Goal: Task Accomplishment & Management: Complete application form

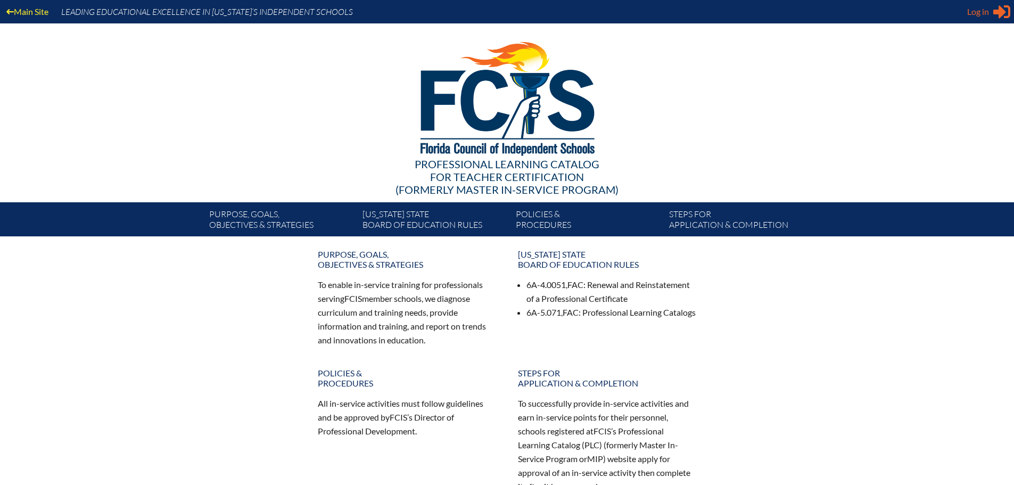
type input "[PERSON_NAME][EMAIL_ADDRESS][DOMAIN_NAME]"
click at [992, 11] on div "Log in Close Sign in or register" at bounding box center [989, 11] width 43 height 17
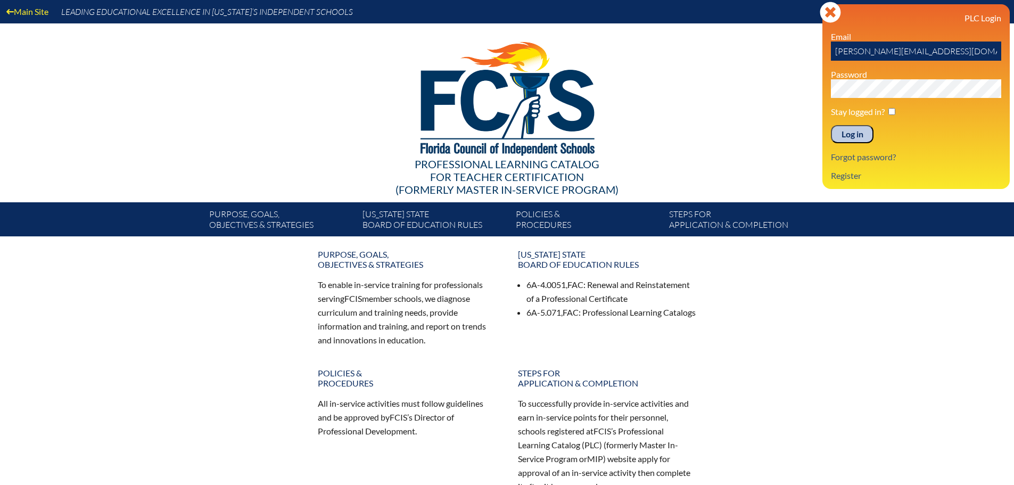
click at [858, 133] on input "Log in" at bounding box center [852, 134] width 43 height 18
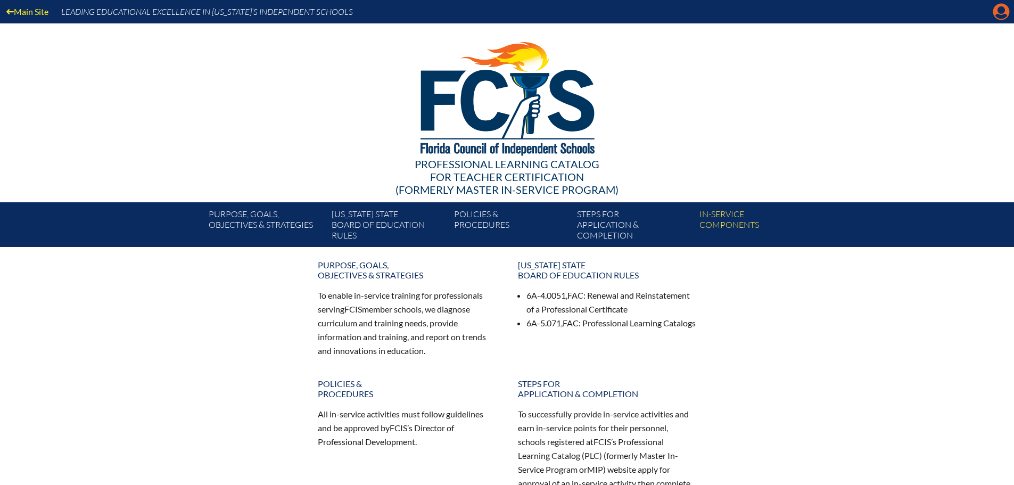
click at [1001, 9] on icon "Manage account" at bounding box center [1001, 11] width 17 height 17
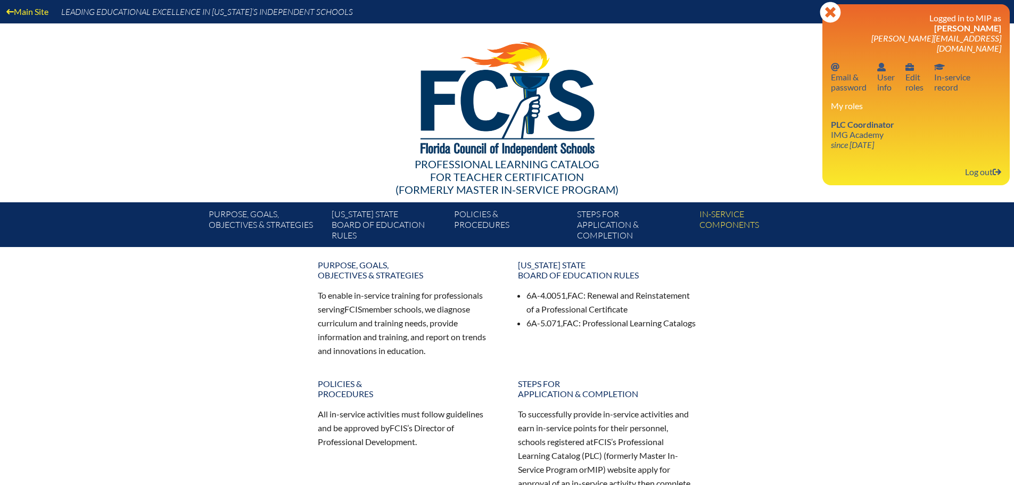
click at [902, 126] on li "PLC Coordinator IMG Academy since 2022 Aug 25" at bounding box center [916, 134] width 170 height 30
click at [875, 129] on link "PLC Coordinator IMG Academy since 2022 Aug 25" at bounding box center [863, 134] width 72 height 35
click at [864, 140] on icon "since [DATE]" at bounding box center [852, 145] width 43 height 10
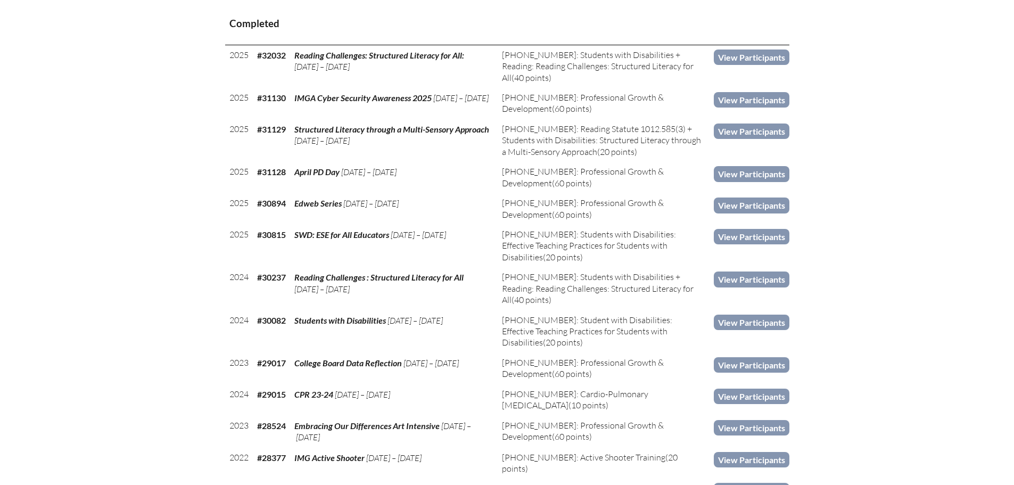
scroll to position [639, 0]
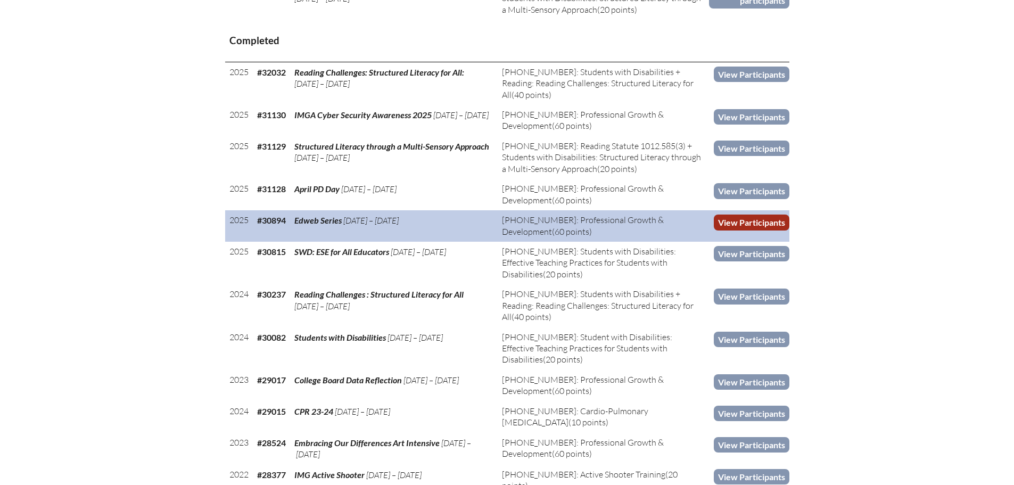
click at [783, 223] on link "View Participants" at bounding box center [752, 222] width 76 height 15
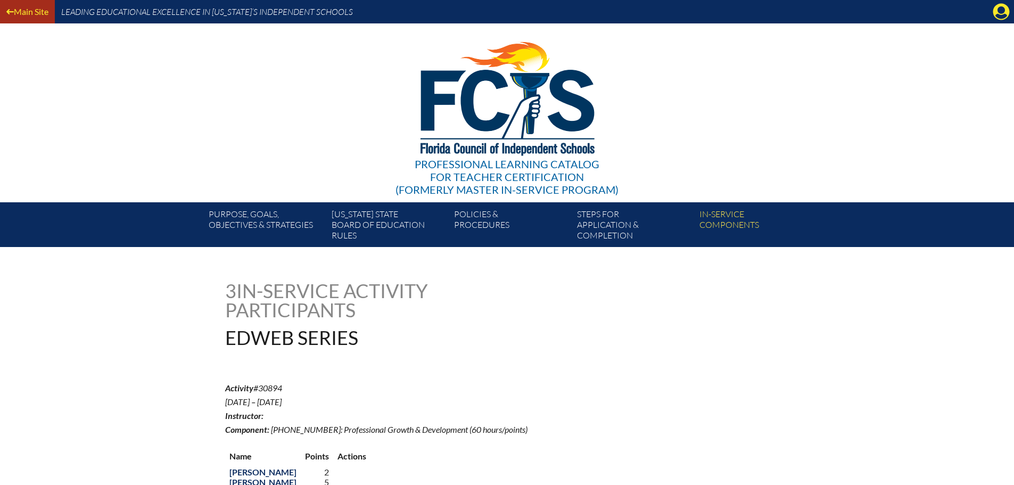
click at [17, 15] on link "Main Site" at bounding box center [27, 11] width 51 height 14
click at [1000, 7] on icon "Manage account" at bounding box center [1001, 11] width 17 height 17
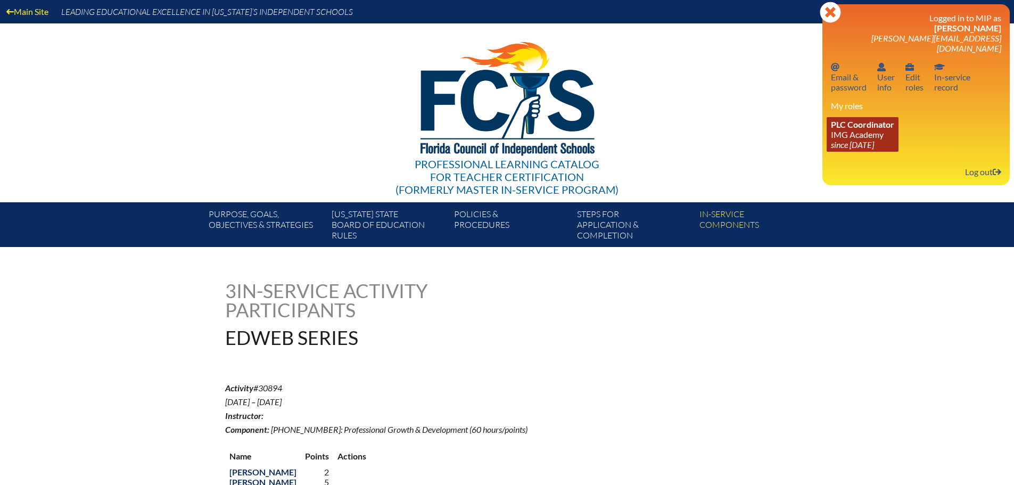
click at [892, 119] on span "PLC Coordinator" at bounding box center [862, 124] width 63 height 10
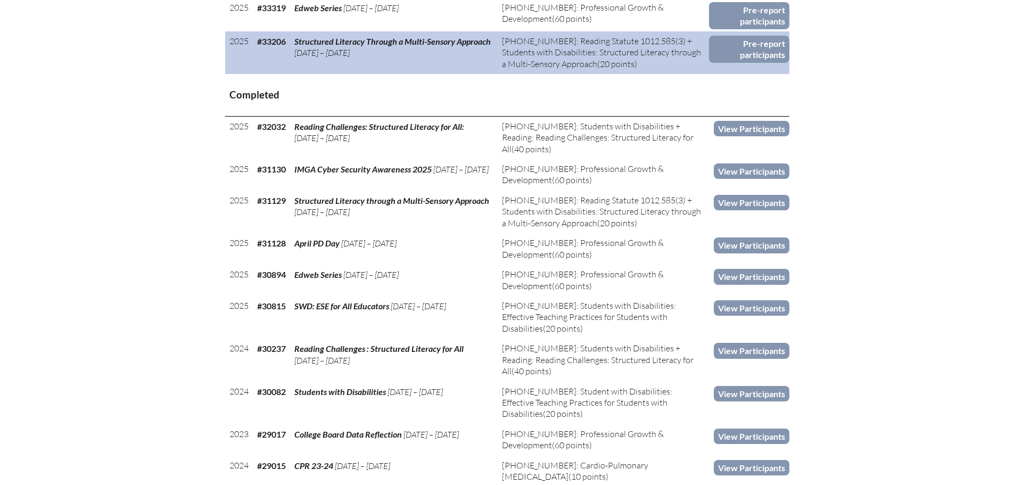
scroll to position [586, 0]
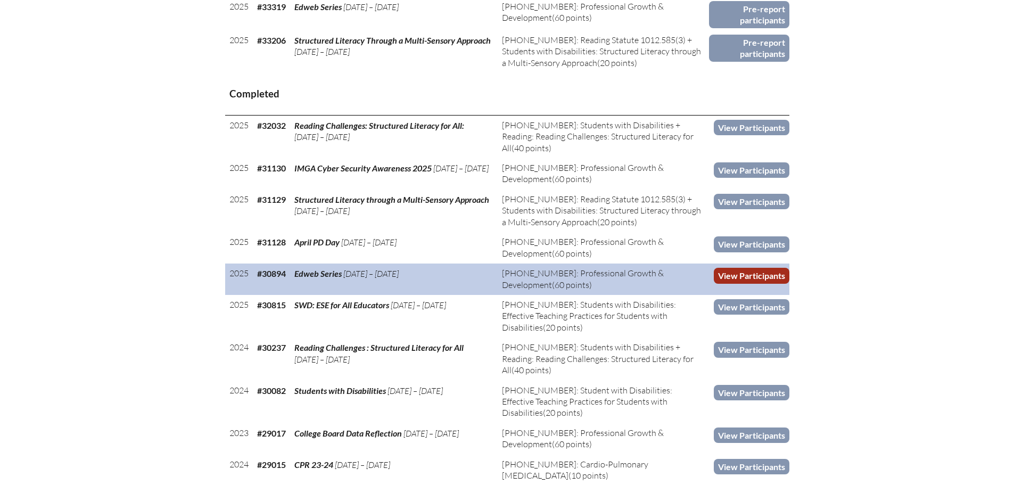
click at [775, 268] on link "View Participants" at bounding box center [752, 275] width 76 height 15
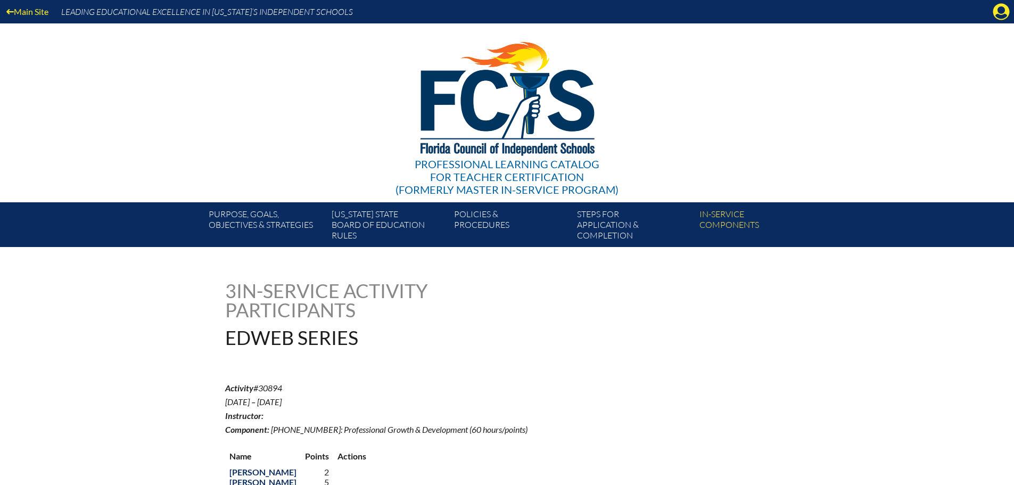
drag, startPoint x: 1008, startPoint y: 18, endPoint x: 1002, endPoint y: 21, distance: 7.4
click at [1008, 18] on icon "Manage account" at bounding box center [1001, 11] width 17 height 17
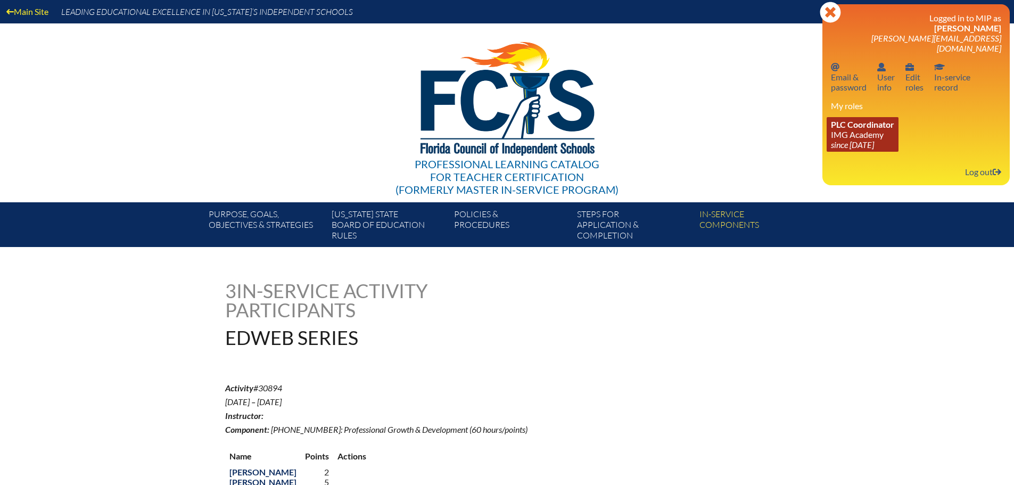
click at [872, 126] on link "PLC Coordinator IMG Academy since 2022 Aug 25" at bounding box center [863, 134] width 72 height 35
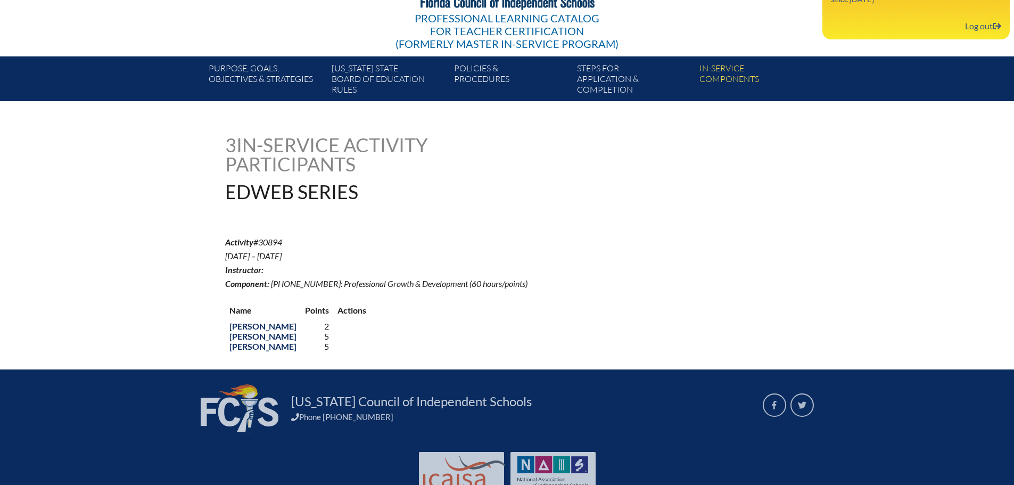
scroll to position [183, 0]
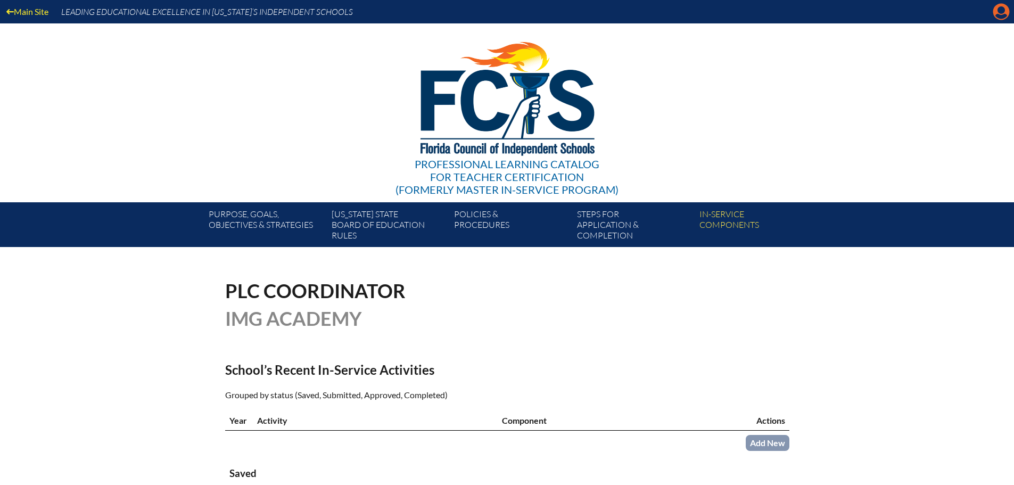
click at [1007, 10] on icon at bounding box center [1002, 12] width 17 height 17
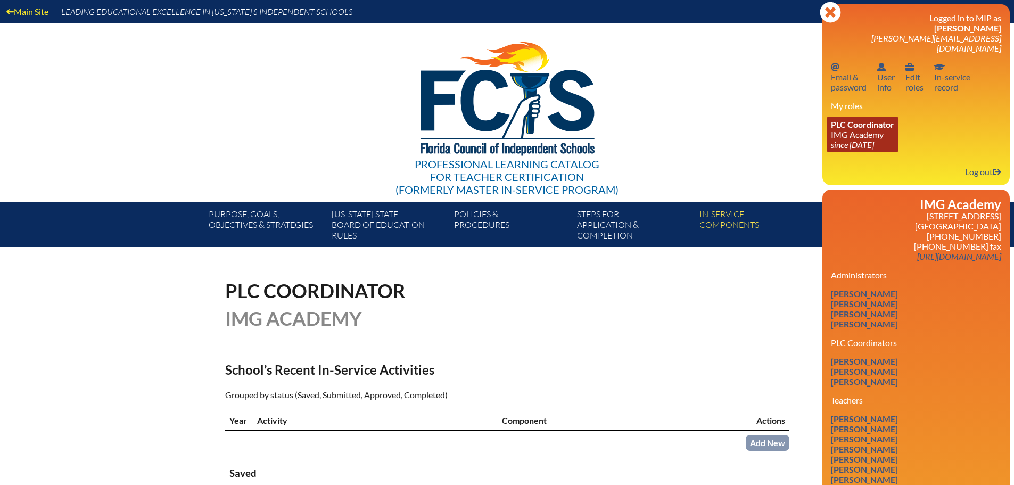
click at [864, 120] on link "PLC Coordinator IMG Academy since 2022 Aug 25" at bounding box center [863, 134] width 72 height 35
click at [863, 122] on link "PLC Coordinator IMG Academy since 2022 Aug 25" at bounding box center [863, 134] width 72 height 35
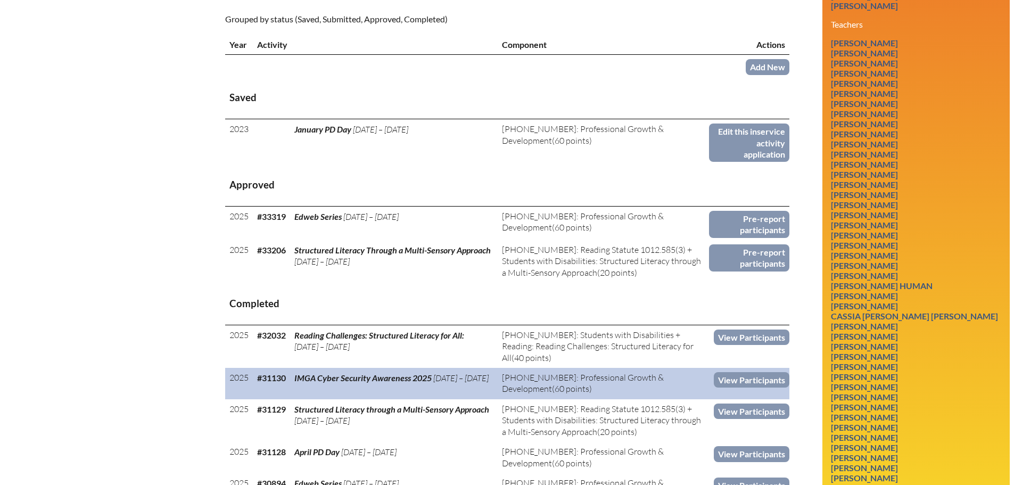
scroll to position [418, 0]
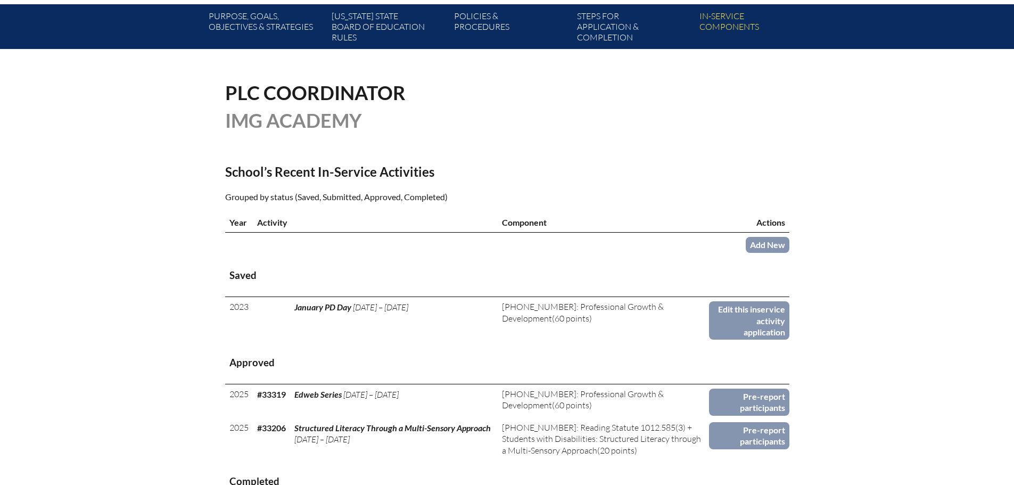
scroll to position [426, 0]
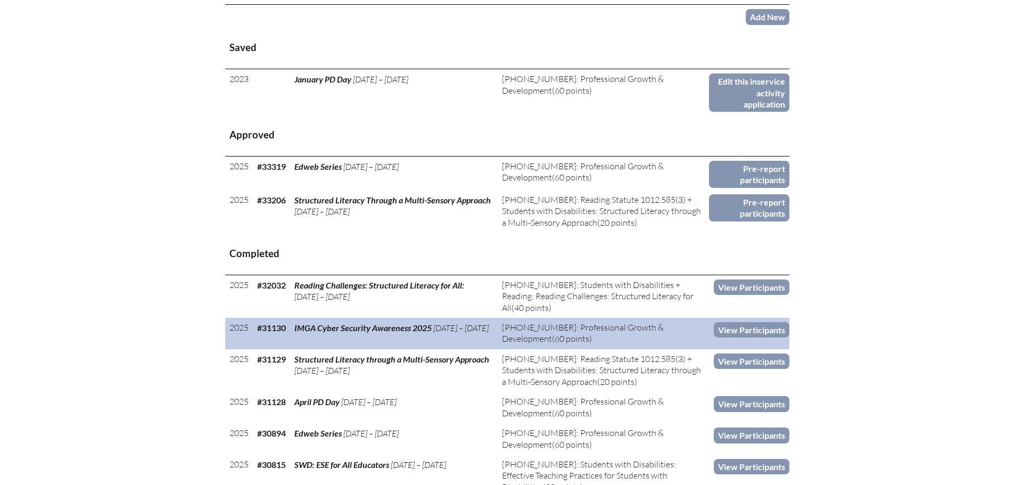
click at [748, 342] on td "View Participants" at bounding box center [749, 333] width 80 height 31
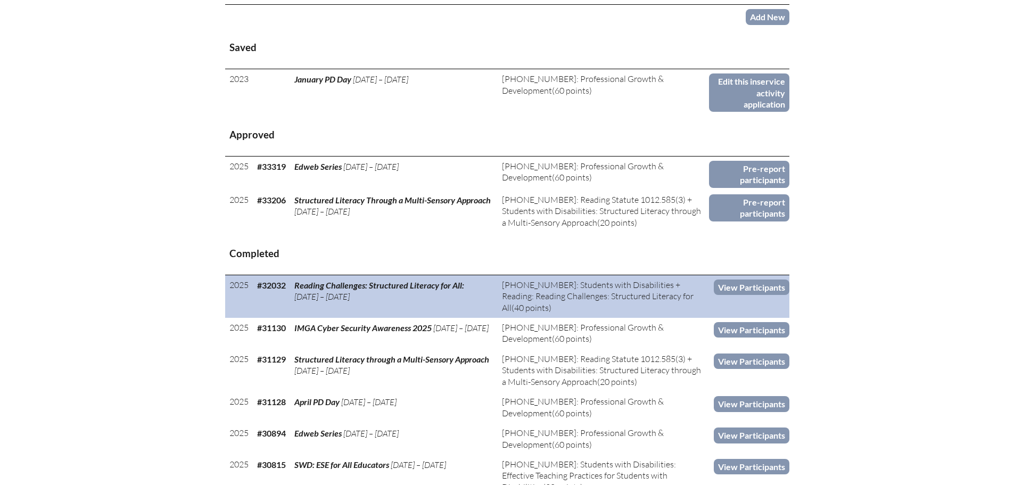
click at [752, 313] on td "View Participants" at bounding box center [749, 296] width 80 height 43
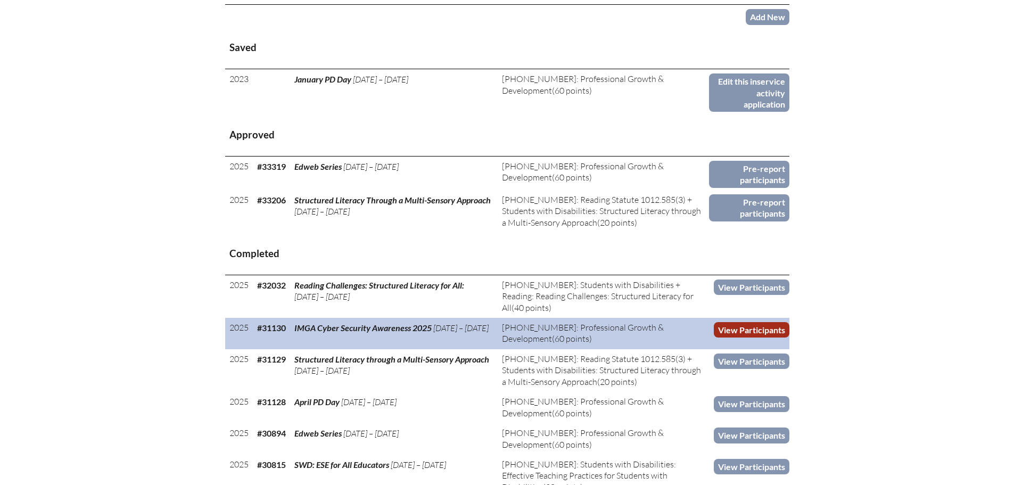
click at [756, 329] on link "View Participants" at bounding box center [752, 329] width 76 height 15
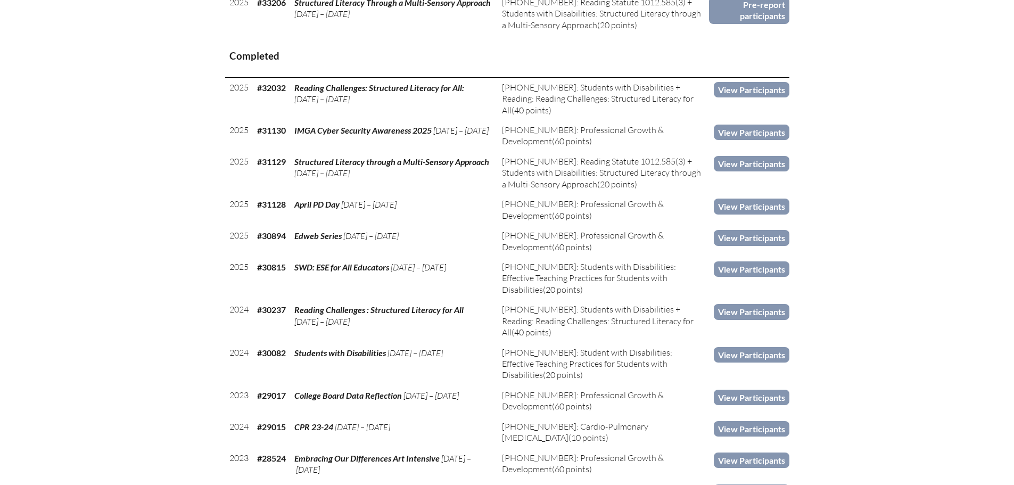
scroll to position [639, 0]
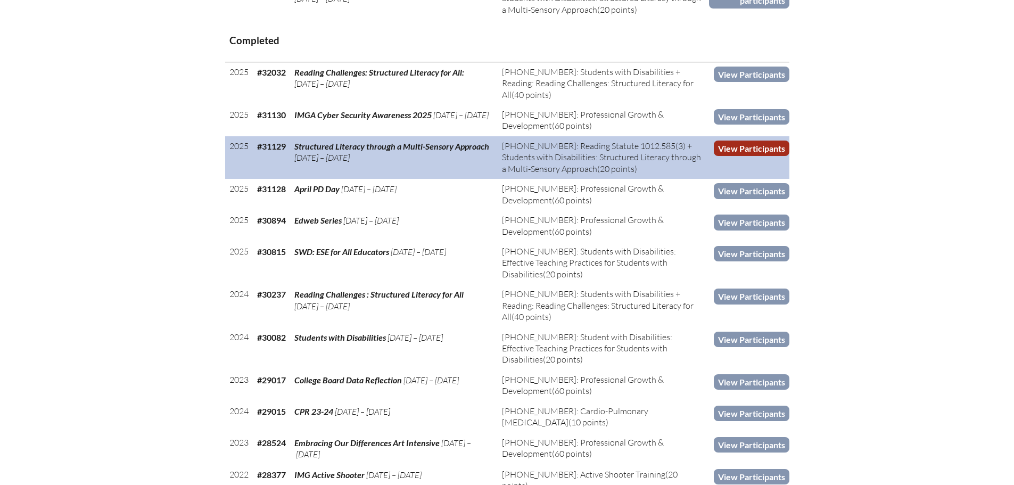
click at [740, 148] on link "View Participants" at bounding box center [752, 148] width 76 height 15
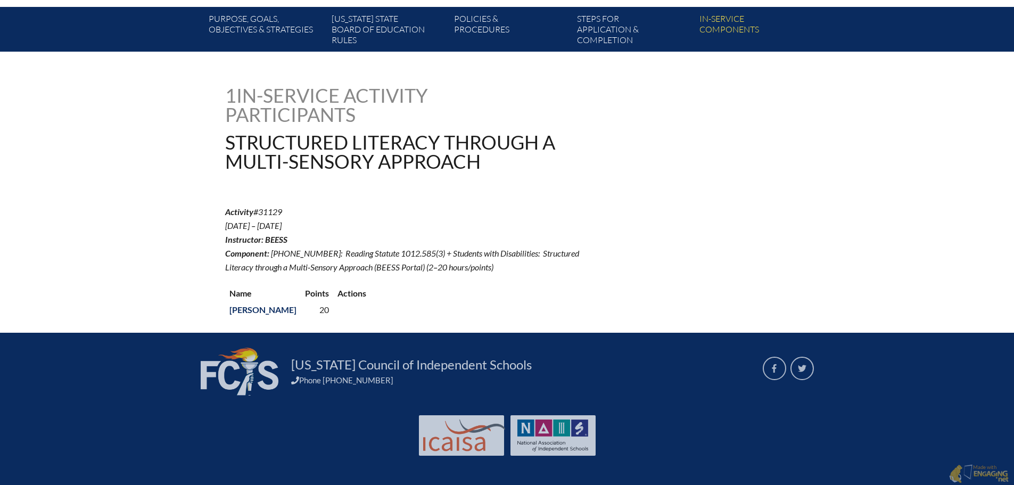
scroll to position [196, 0]
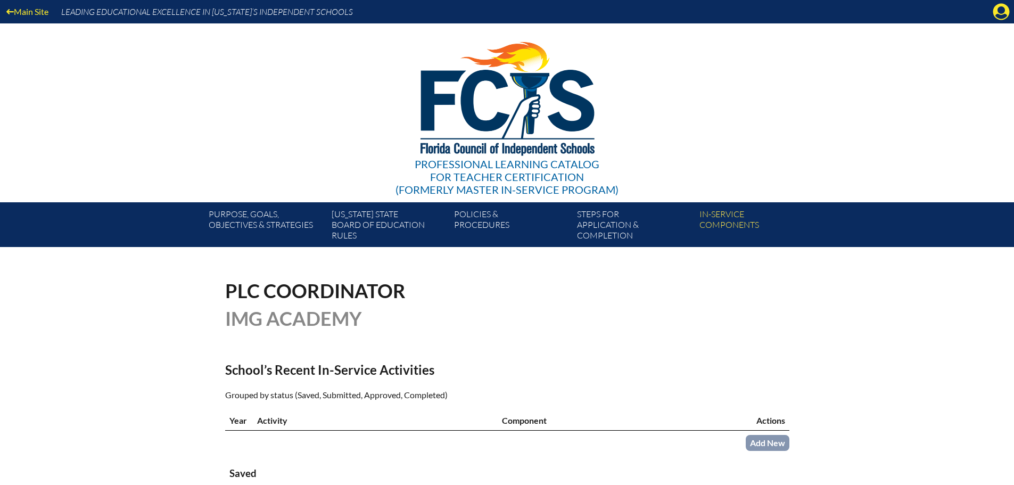
scroll to position [639, 0]
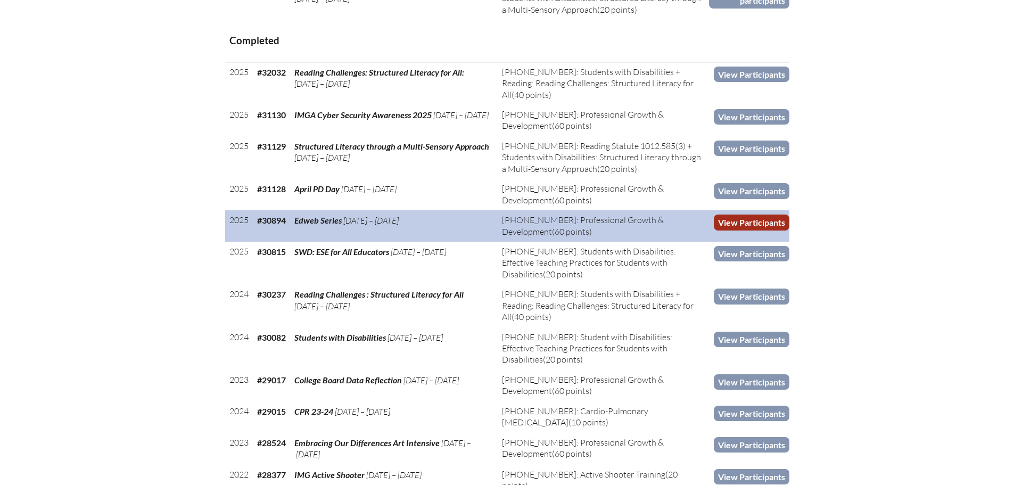
click at [754, 219] on link "View Participants" at bounding box center [752, 222] width 76 height 15
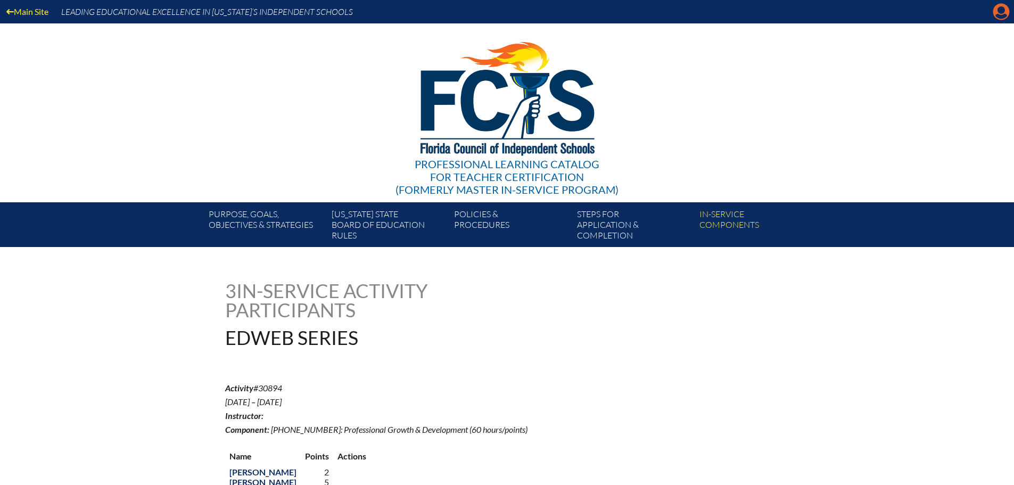
click at [993, 16] on icon "Manage account" at bounding box center [1001, 11] width 17 height 17
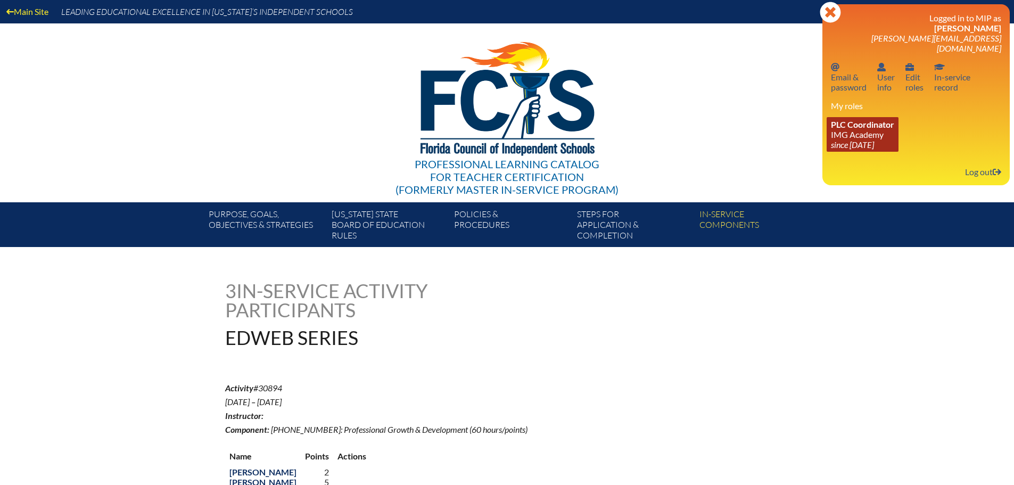
click at [852, 121] on link "PLC Coordinator [GEOGRAPHIC_DATA] since [DATE]" at bounding box center [863, 134] width 72 height 35
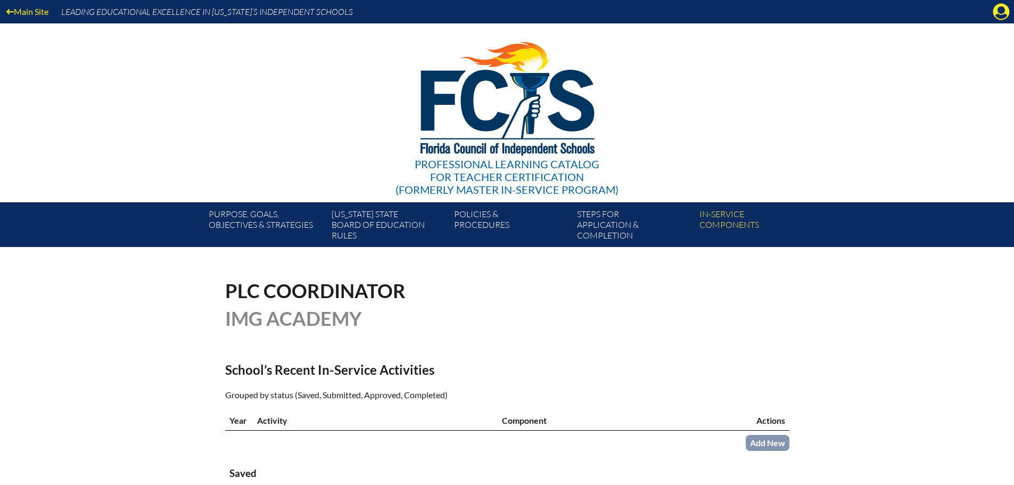
click at [994, 22] on div "Main Site Leading Educational Excellence in Florida’s Independent Schools" at bounding box center [507, 11] width 1014 height 23
click at [1003, 12] on icon "Manage account" at bounding box center [1001, 11] width 17 height 17
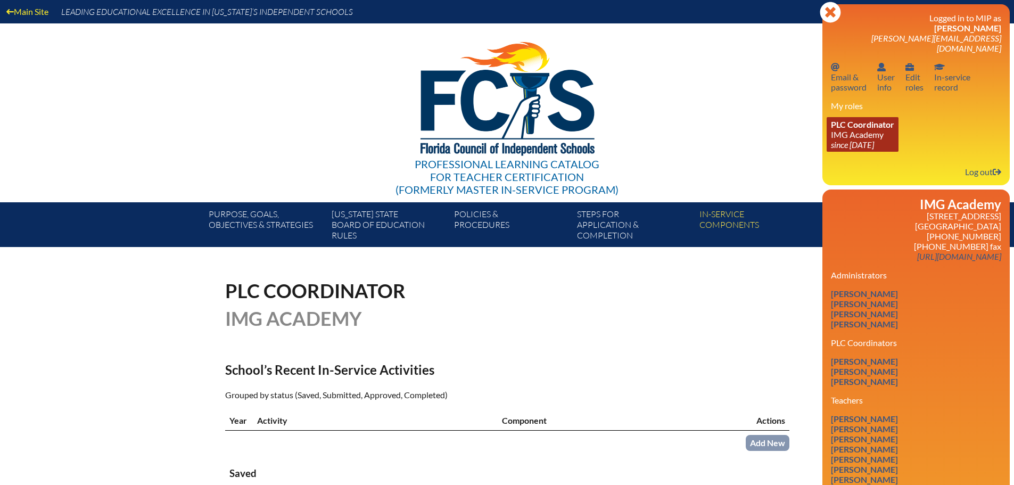
click at [858, 140] on icon "since [DATE]" at bounding box center [852, 145] width 43 height 10
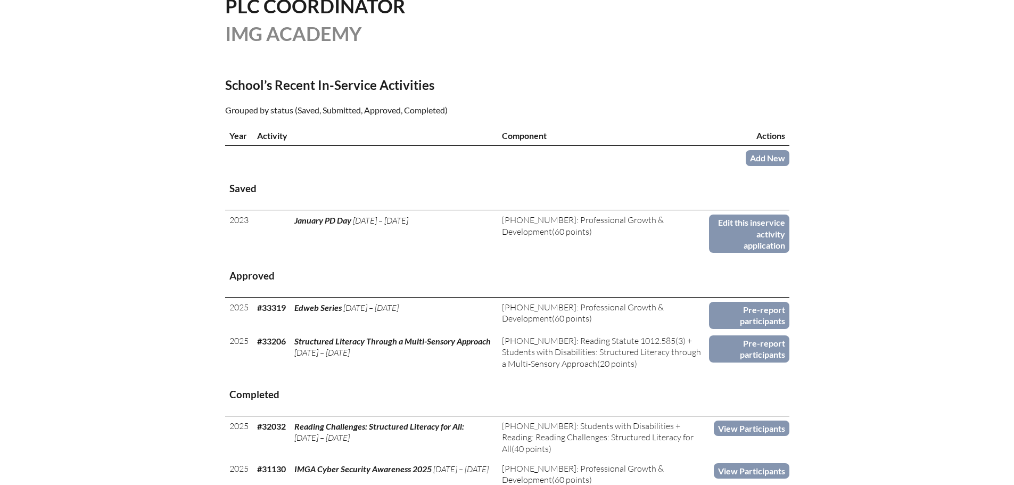
scroll to position [266, 0]
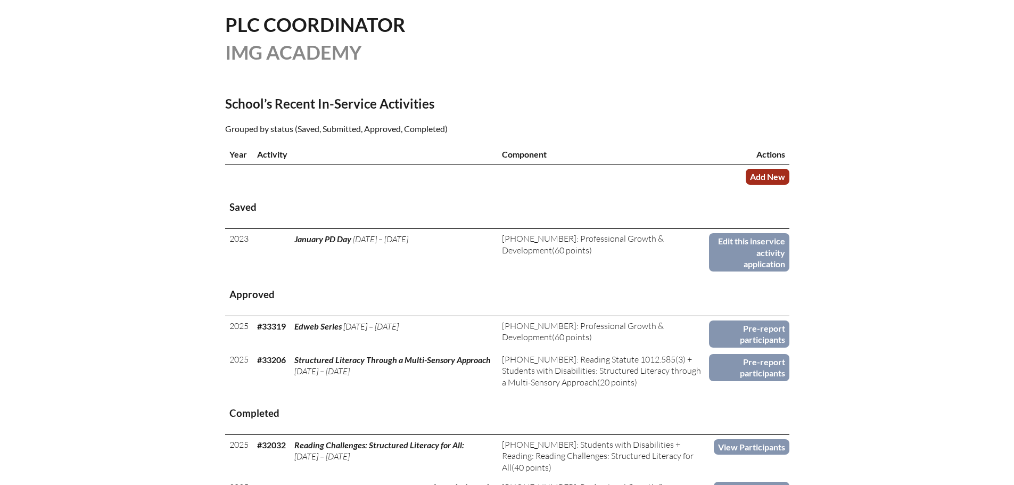
click at [764, 177] on link "Add New" at bounding box center [768, 176] width 44 height 15
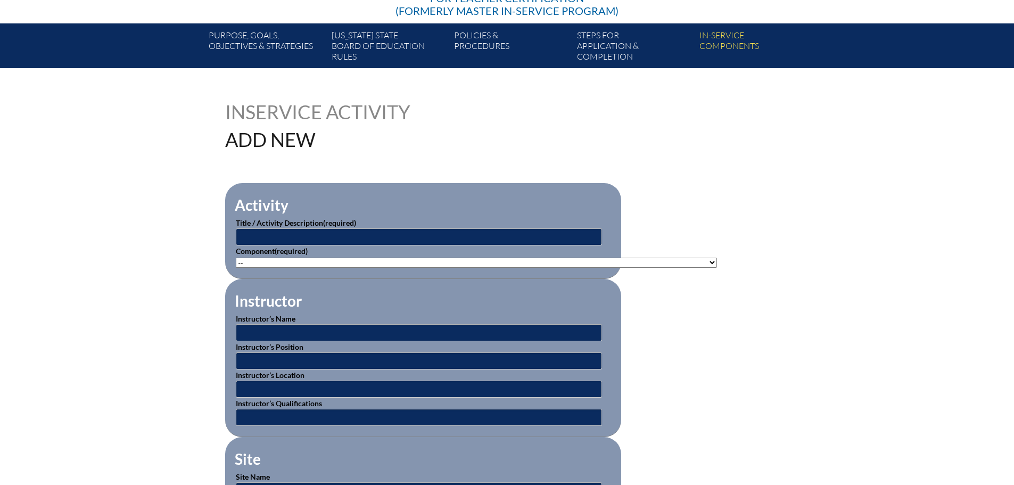
scroll to position [213, 0]
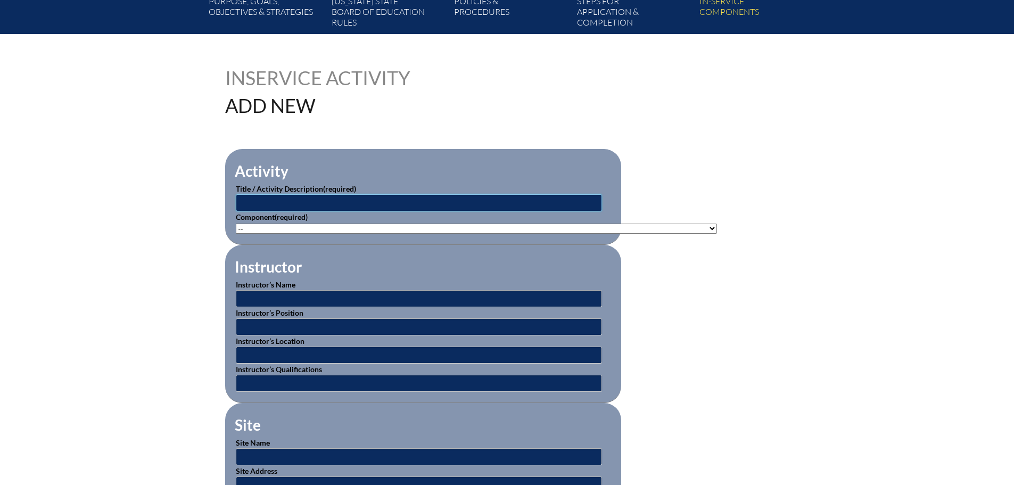
click at [273, 202] on input "text" at bounding box center [419, 202] width 366 height 17
type input "Spring PD Day"
click at [281, 224] on select"]"] "-- 1-000-001: Appropriate Art Activities 1-000-002: Concept and Art Process for…" at bounding box center [476, 229] width 481 height 10
select select"]"] "20506"
click at [236, 224] on select"]"] "-- 1-000-001: Appropriate Art Activities 1-000-002: Concept and Art Process for…" at bounding box center [476, 229] width 481 height 10
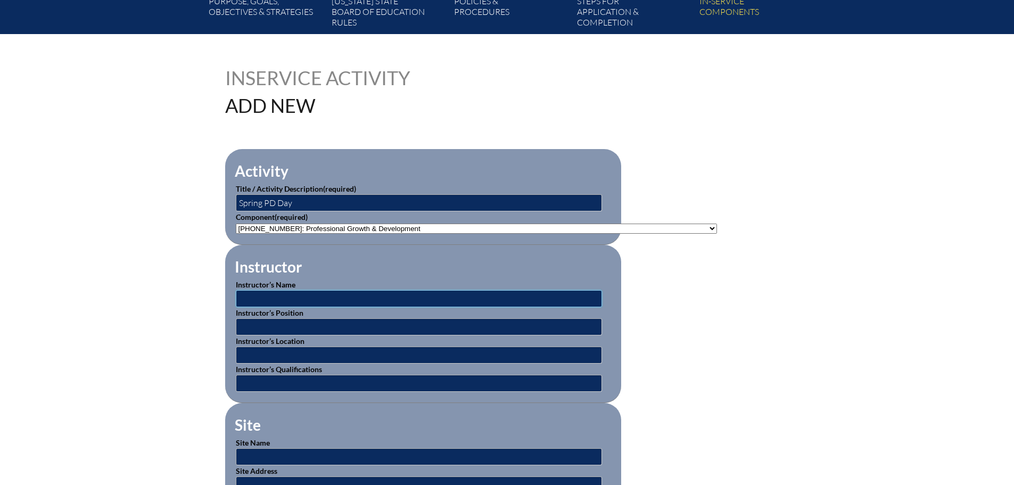
click at [284, 300] on input "text" at bounding box center [419, 298] width 366 height 17
drag, startPoint x: 288, startPoint y: 298, endPoint x: 388, endPoint y: 292, distance: 99.8
click at [388, 292] on input "C. Cornelius, Scott Nicklas, Ashley Killian, Maddy Haab, M.DuBois, Sommer Russo…" at bounding box center [419, 298] width 366 height 17
drag, startPoint x: 519, startPoint y: 298, endPoint x: 435, endPoint y: 289, distance: 85.2
click at [435, 290] on input "C. Cornelius, Maddy Haab, M.DuBois, Sommer Russo, Paige McCarthy" at bounding box center [419, 298] width 366 height 17
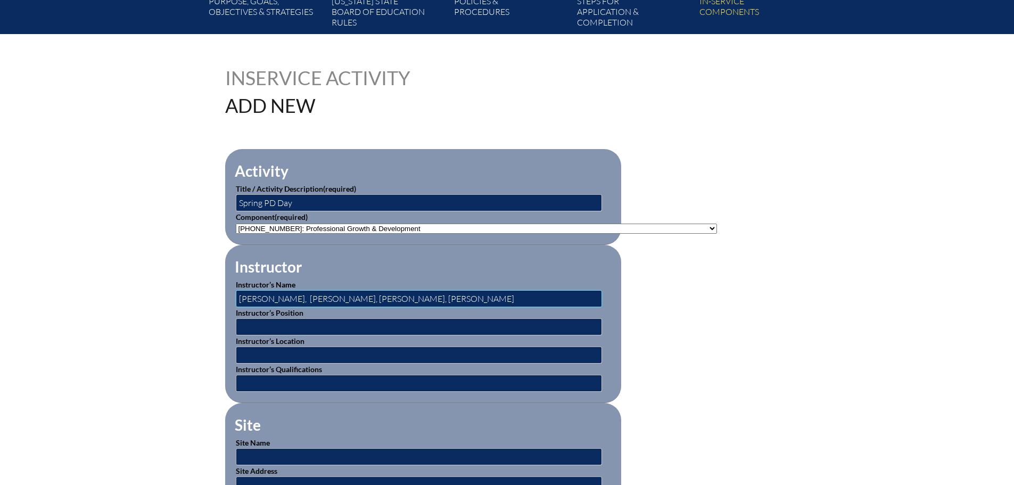
scroll to position [373, 0]
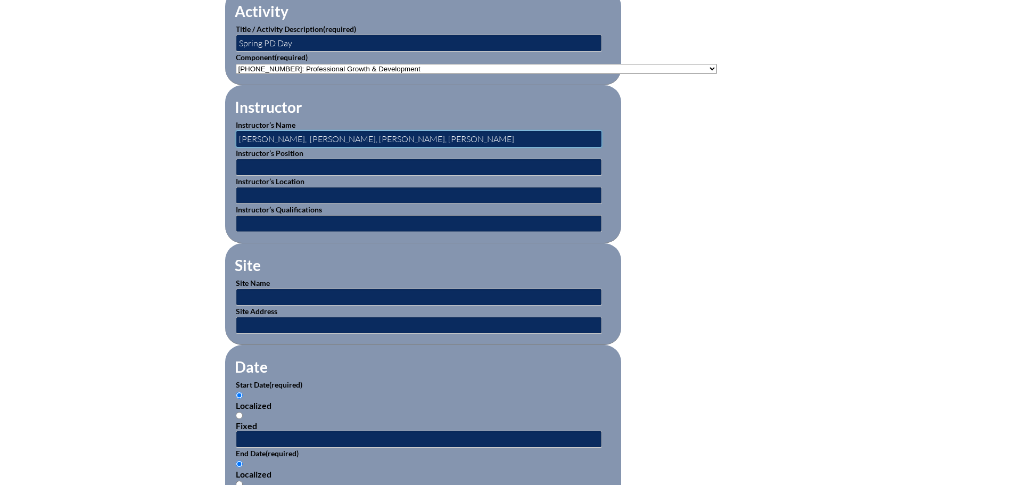
type input "[PERSON_NAME], [PERSON_NAME], [PERSON_NAME], [PERSON_NAME]"
click at [293, 289] on input "text" at bounding box center [419, 297] width 366 height 17
type input "IMG Academy"
click at [309, 317] on input "text" at bounding box center [419, 325] width 366 height 17
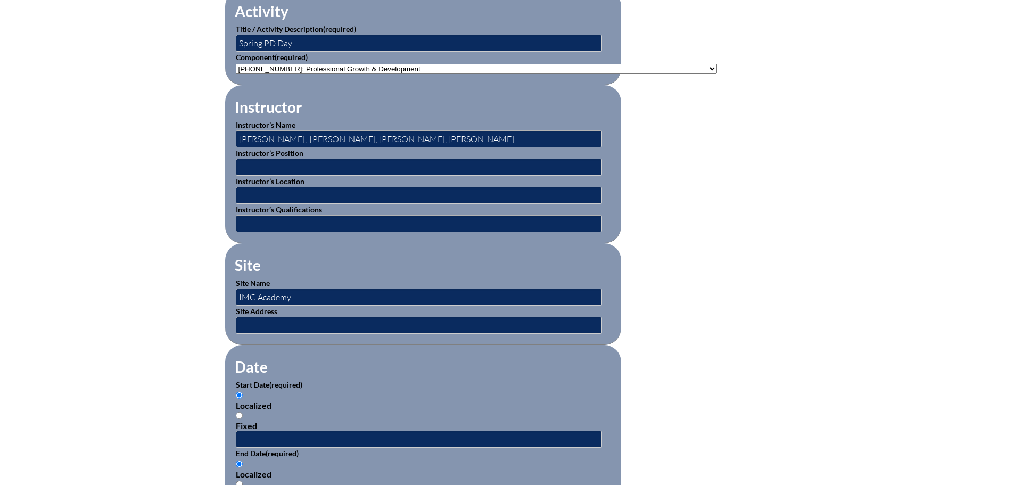
click at [654, 272] on form "Activity Title / Activity Description (required) Spring PD Day Component (requi…" at bounding box center [507, 448] width 564 height 918
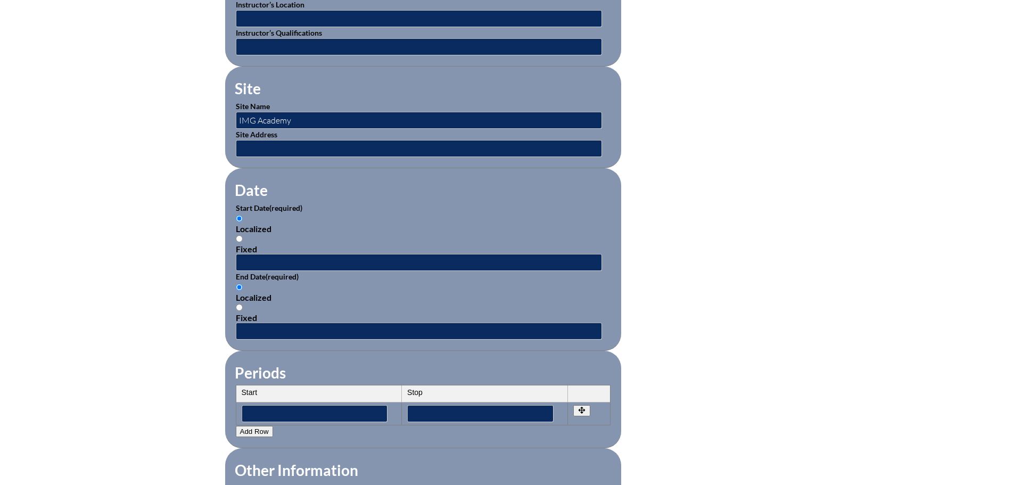
scroll to position [586, 0]
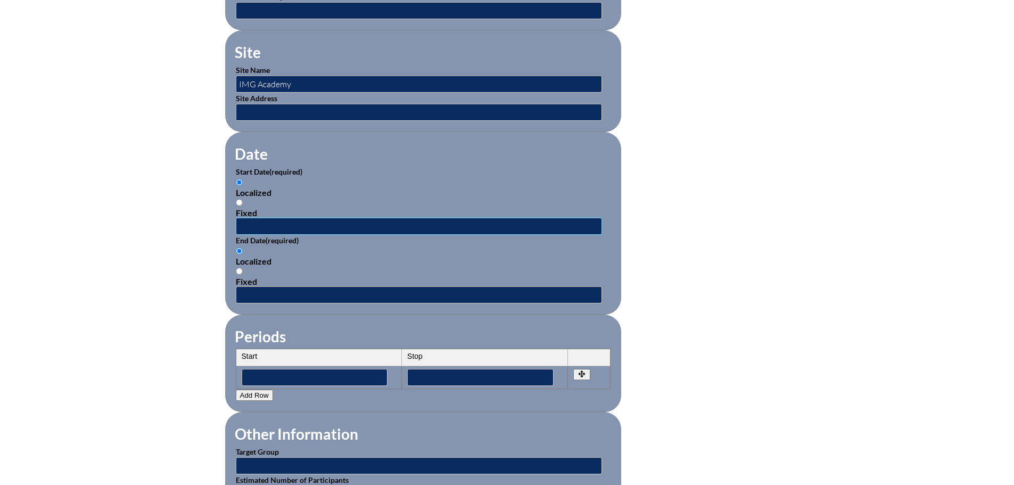
click at [255, 218] on input "text" at bounding box center [419, 226] width 366 height 17
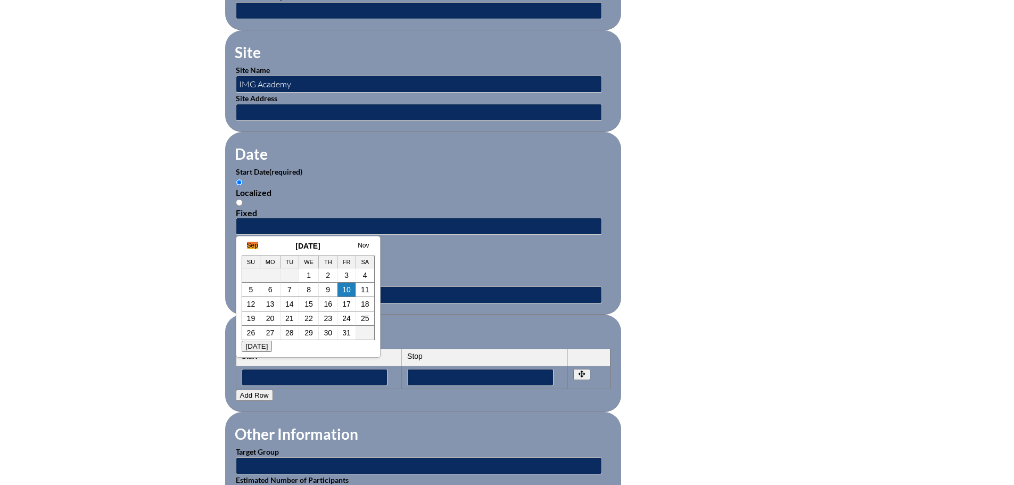
click at [253, 246] on link "Sep" at bounding box center [252, 245] width 11 height 7
click at [245, 246] on link "Aug" at bounding box center [241, 245] width 11 height 7
click at [253, 248] on link "July" at bounding box center [252, 245] width 11 height 7
click at [255, 245] on link "June" at bounding box center [254, 245] width 14 height 7
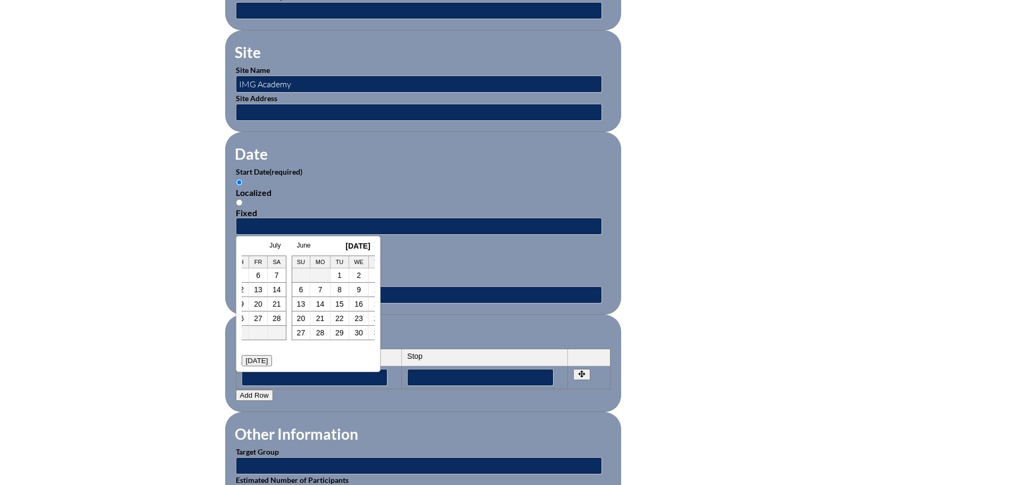
scroll to position [0, 11]
click at [245, 246] on link "May" at bounding box center [242, 245] width 12 height 7
click at [287, 322] on link "21" at bounding box center [287, 318] width 9 height 9
type input "2025-05-21 10:27 AM"
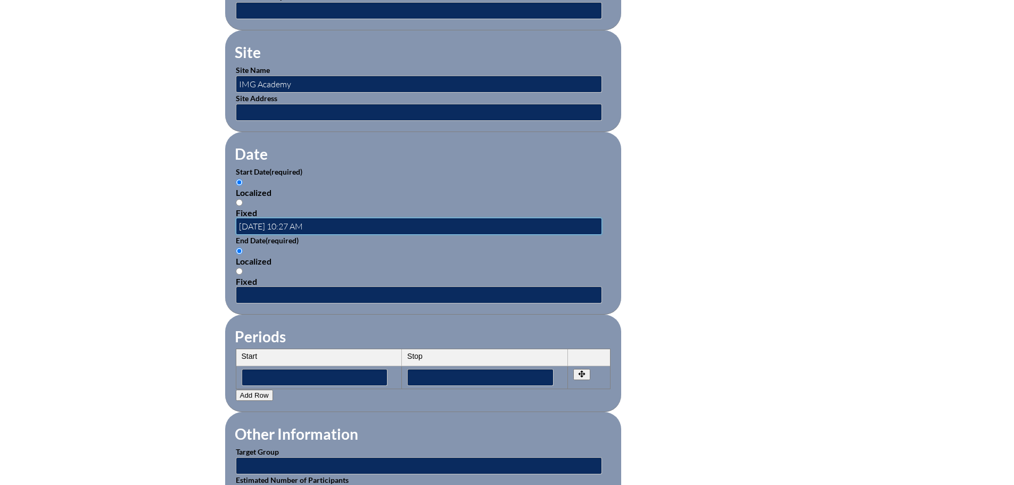
scroll to position [0, 0]
click at [284, 287] on input "text" at bounding box center [419, 295] width 366 height 17
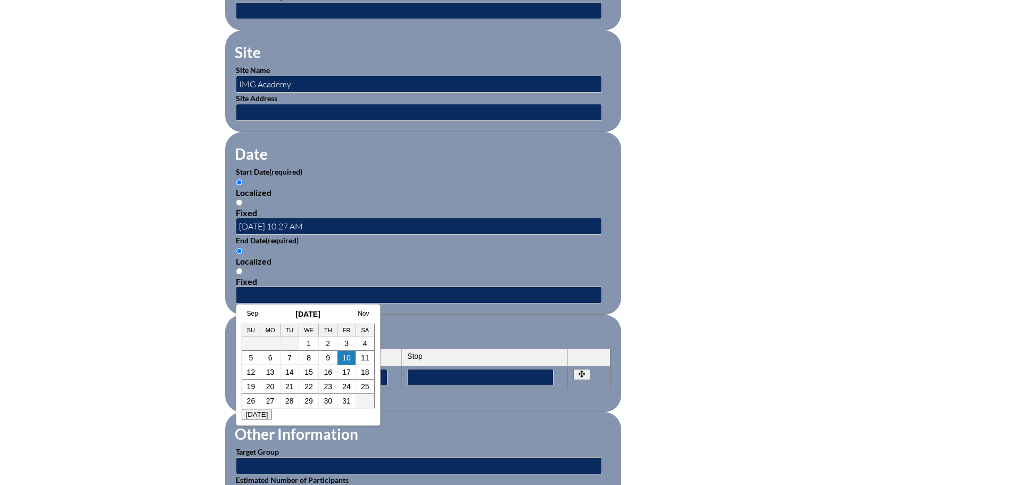
drag, startPoint x: 331, startPoint y: 210, endPoint x: 232, endPoint y: 212, distance: 98.5
click at [233, 212] on fieldset "Date Start Date (required) Localized Fixed 2025-05-21 10:27 AM End Date (requir…" at bounding box center [423, 223] width 396 height 183
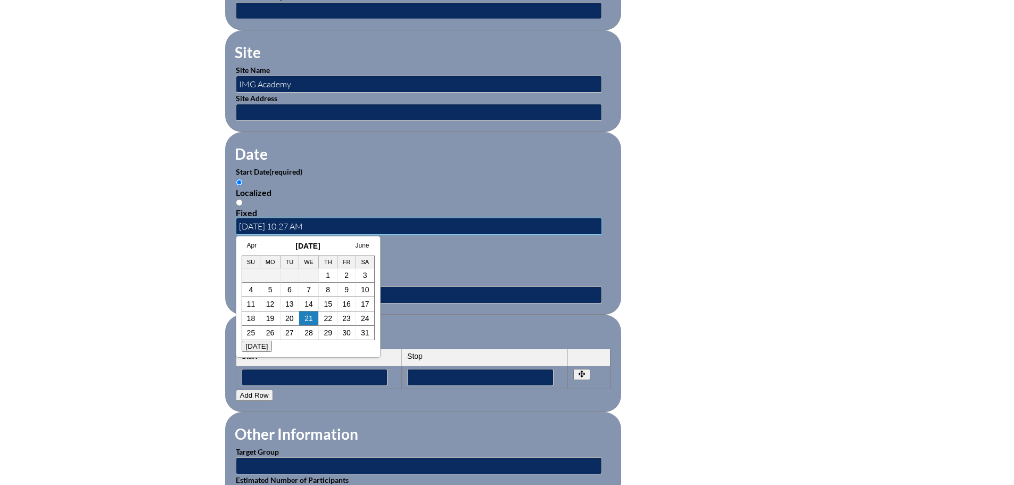
drag, startPoint x: 281, startPoint y: 219, endPoint x: 225, endPoint y: 217, distance: 55.4
click at [225, 217] on fieldset "Date Start Date (required) Localized Fixed 2025-05-21 10:27 AM End Date (requir…" at bounding box center [423, 223] width 396 height 183
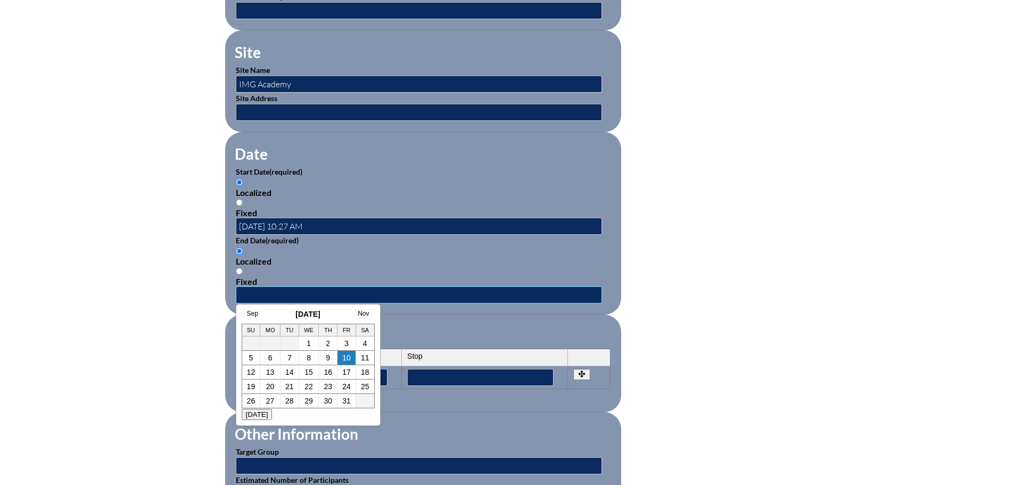
click at [275, 287] on input "text" at bounding box center [419, 295] width 366 height 17
paste input "2025-05-21"
type input "2025-05-21"
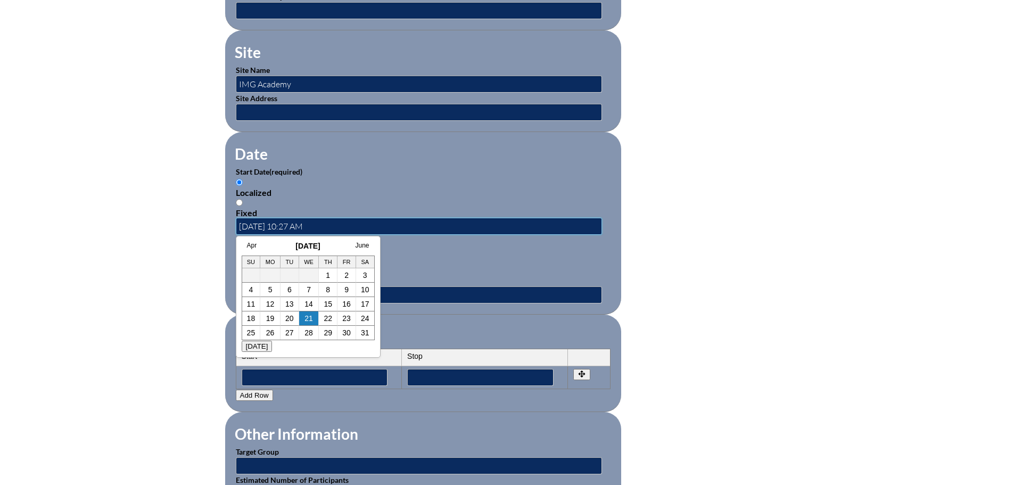
drag, startPoint x: 331, startPoint y: 225, endPoint x: 286, endPoint y: 225, distance: 45.3
click at [286, 225] on input "2025-05-21 10:27 AM" at bounding box center [419, 226] width 366 height 17
type input "2025-05-21"
click at [605, 228] on fieldset "Date Start Date (required) Localized Fixed 2025-05-21 End Date (required) Local…" at bounding box center [423, 223] width 396 height 183
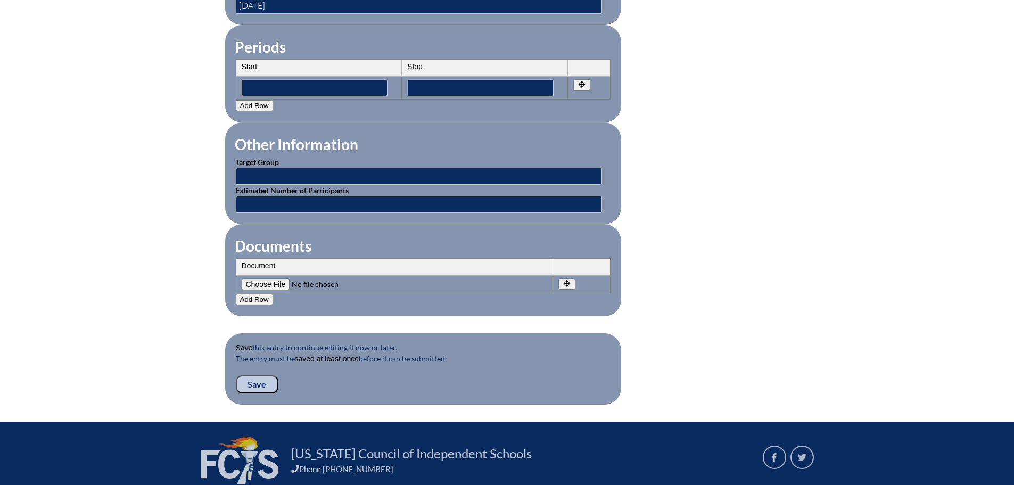
scroll to position [905, 0]
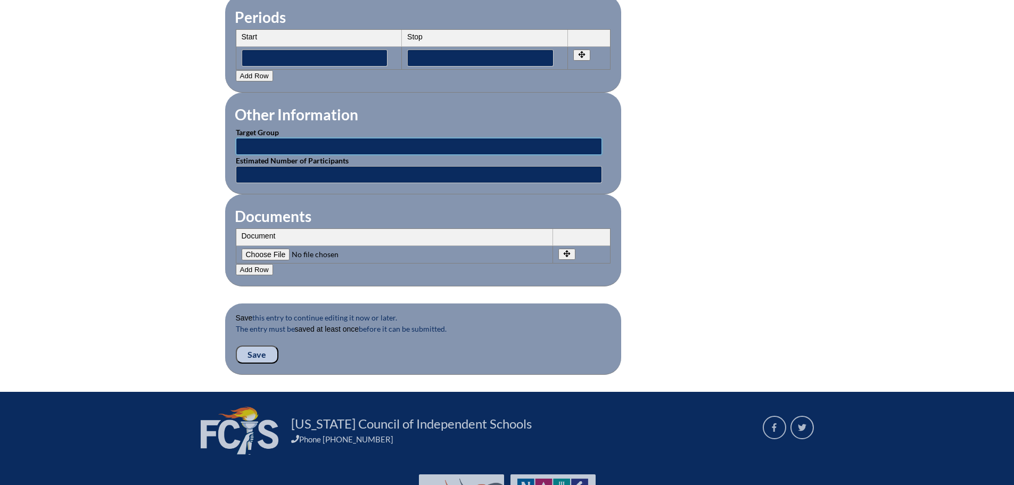
click at [325, 138] on input "text" at bounding box center [419, 146] width 366 height 17
type input "School Staff"
click at [318, 166] on input "text" at bounding box center [419, 174] width 366 height 17
type input "10"
click at [253, 348] on input "Save" at bounding box center [257, 355] width 43 height 18
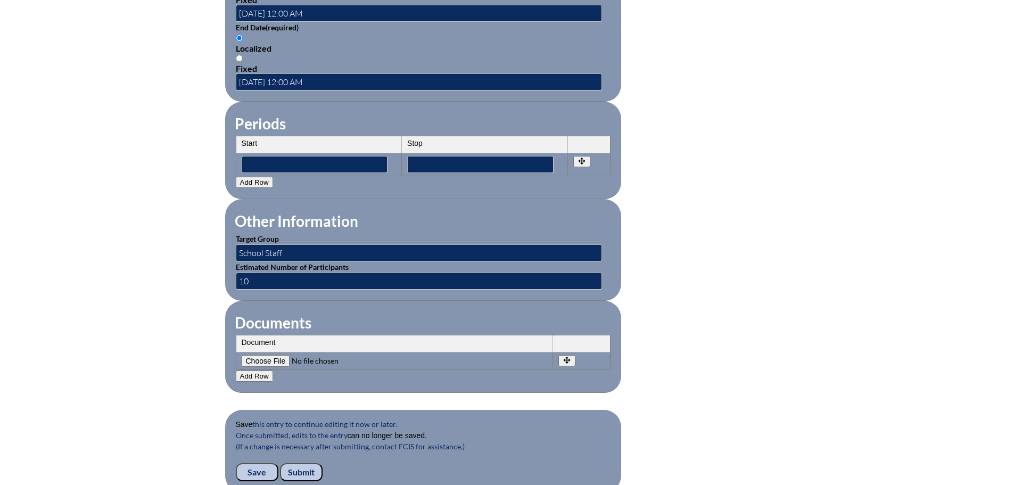
scroll to position [970, 0]
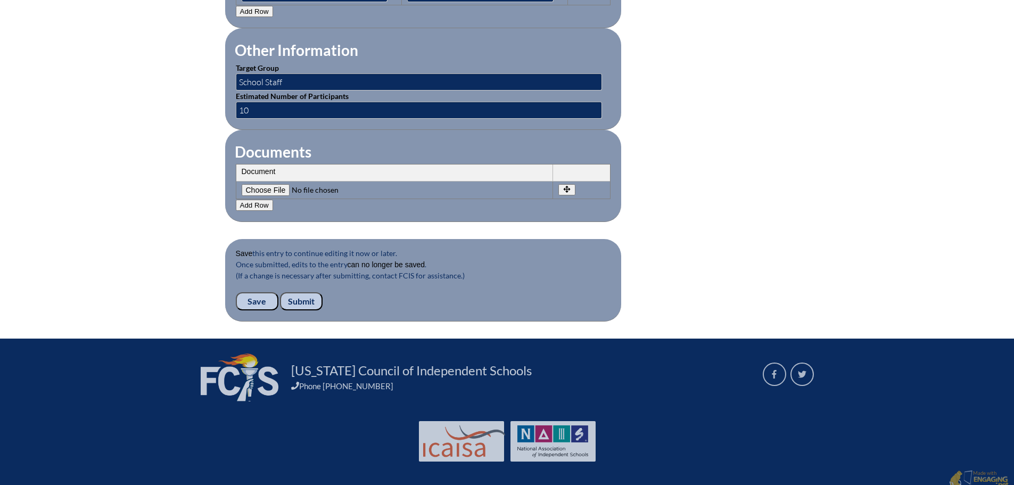
click at [312, 293] on input "Submit" at bounding box center [301, 301] width 43 height 18
